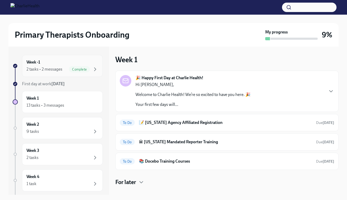
click at [81, 68] on span "Complete" at bounding box center [79, 70] width 21 height 4
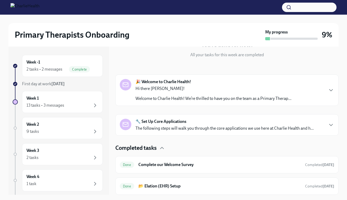
scroll to position [58, 0]
click at [189, 126] on div "🔧 Set Up Core Applications The following steps will walk you through the core a…" at bounding box center [224, 125] width 178 height 13
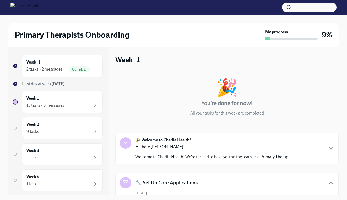
scroll to position [0, 0]
click at [190, 143] on strong "🎉 Welcome to Charlie Health!" at bounding box center [163, 141] width 56 height 6
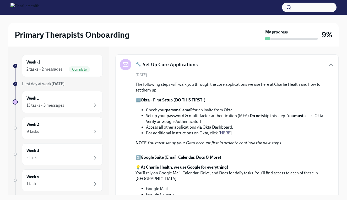
scroll to position [360, 0]
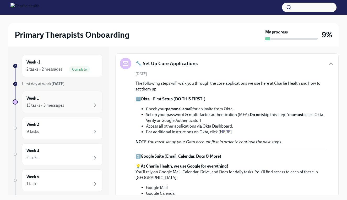
click at [73, 108] on div "13 tasks • 3 messages" at bounding box center [62, 105] width 72 height 6
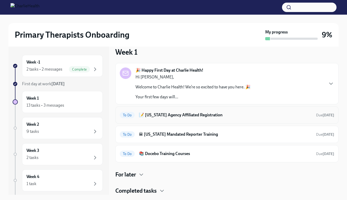
click at [190, 116] on h6 "📝 [US_STATE] Agency Affiliated Registration" at bounding box center [225, 115] width 173 height 6
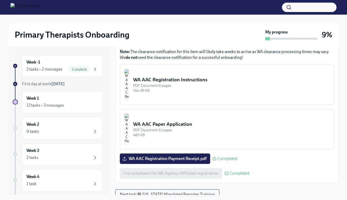
scroll to position [247, 0]
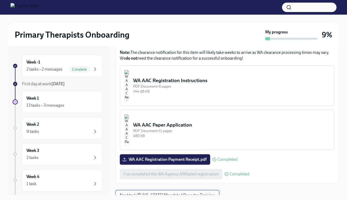
click at [189, 193] on span "Next task : 🏛 [US_STATE] Mandated Reporter Training" at bounding box center [167, 195] width 95 height 5
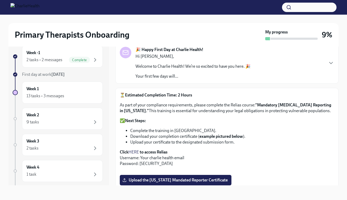
scroll to position [9, 0]
click at [78, 93] on div "Week 1 13 tasks • 3 messages" at bounding box center [62, 92] width 72 height 13
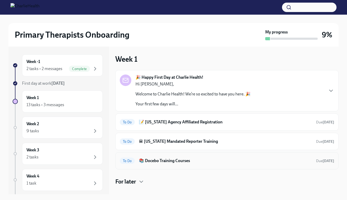
click at [190, 159] on h6 "📚 Docebo Training Courses" at bounding box center [225, 161] width 173 height 6
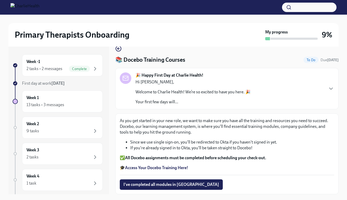
scroll to position [9, 0]
click at [77, 104] on div "13 tasks • 3 messages" at bounding box center [62, 105] width 72 height 6
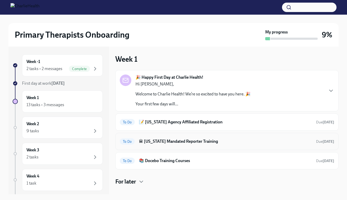
click at [188, 138] on div "To Do 🏛 [US_STATE] Mandated Reporter Training Due [DATE]" at bounding box center [227, 142] width 214 height 8
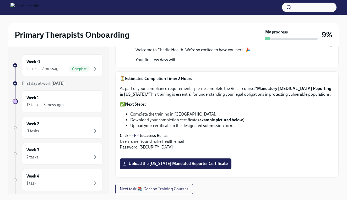
scroll to position [60, 0]
click at [137, 133] on link "HERE" at bounding box center [133, 135] width 10 height 5
